Goal: Navigation & Orientation: Find specific page/section

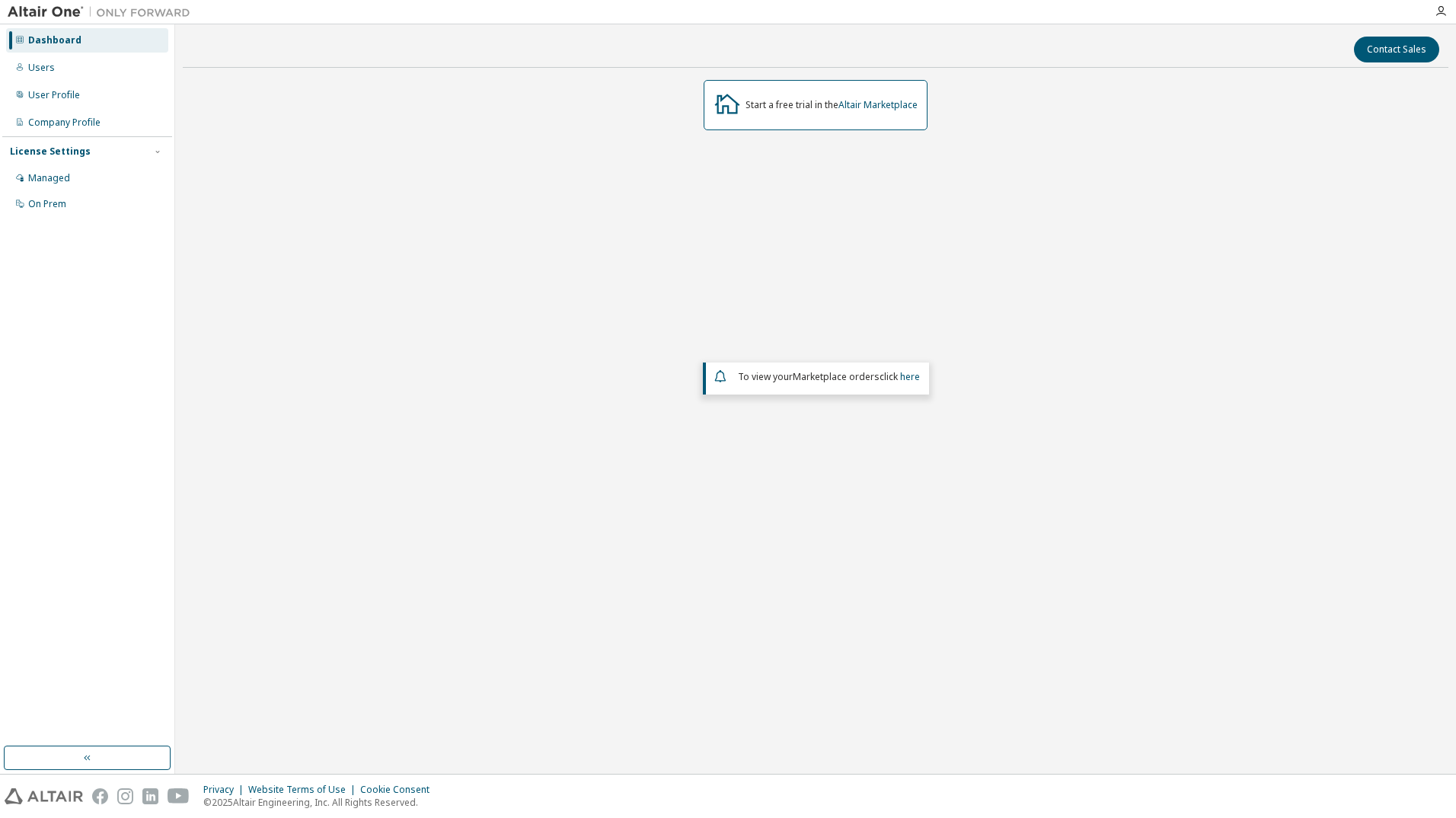
click at [505, 297] on div "Start a free trial in the Altair Marketplace To view your Marketplace orders cl…" at bounding box center [815, 345] width 1266 height 532
